Goal: Find specific page/section: Find specific page/section

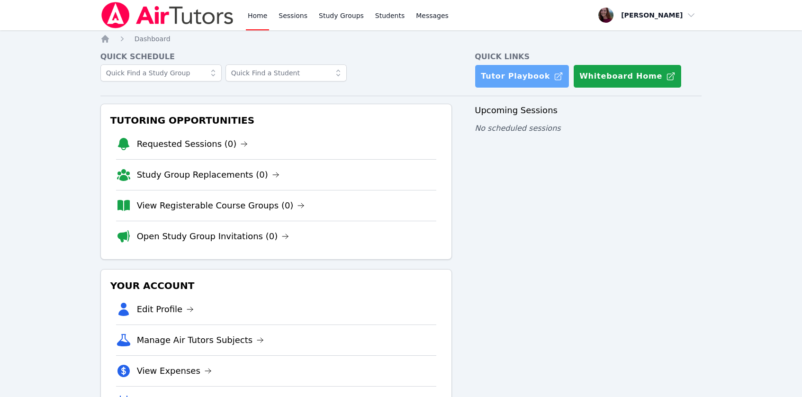
click at [527, 74] on link "Tutor Playbook" at bounding box center [522, 76] width 95 height 24
